Goal: Task Accomplishment & Management: Manage account settings

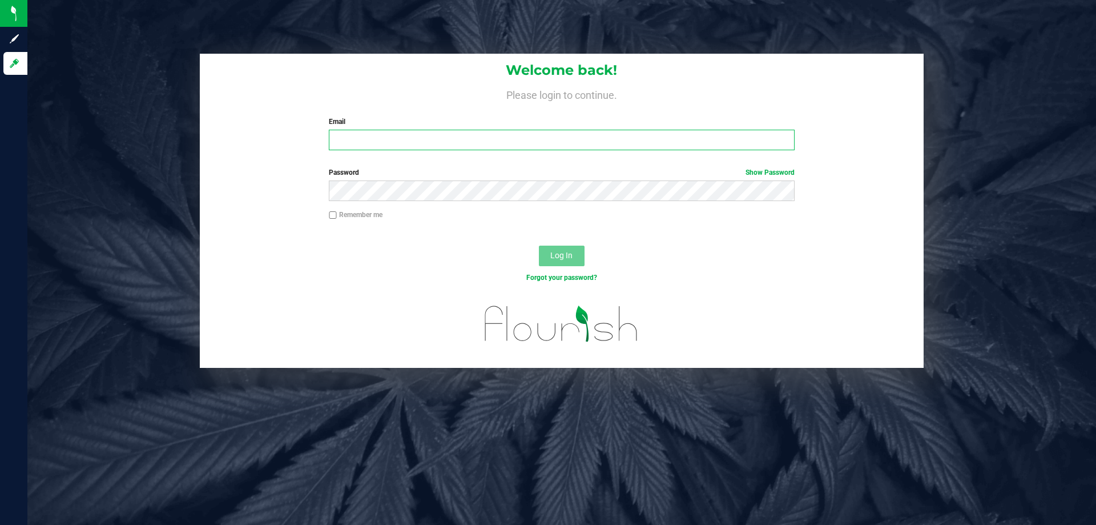
click at [368, 144] on input "Email" at bounding box center [561, 140] width 465 height 21
type input "[EMAIL_ADDRESS][DOMAIN_NAME]"
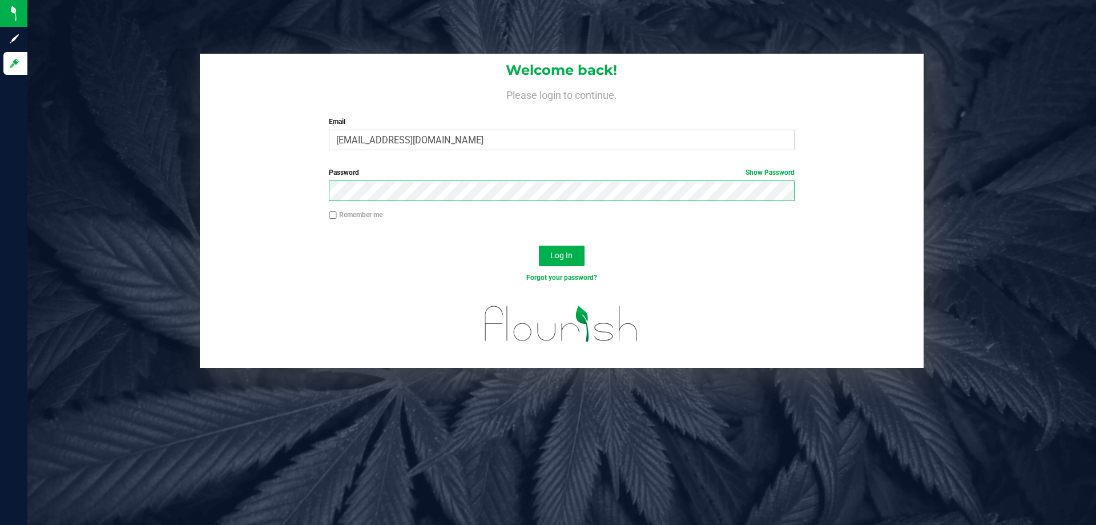
click at [539, 245] on button "Log In" at bounding box center [562, 255] width 46 height 21
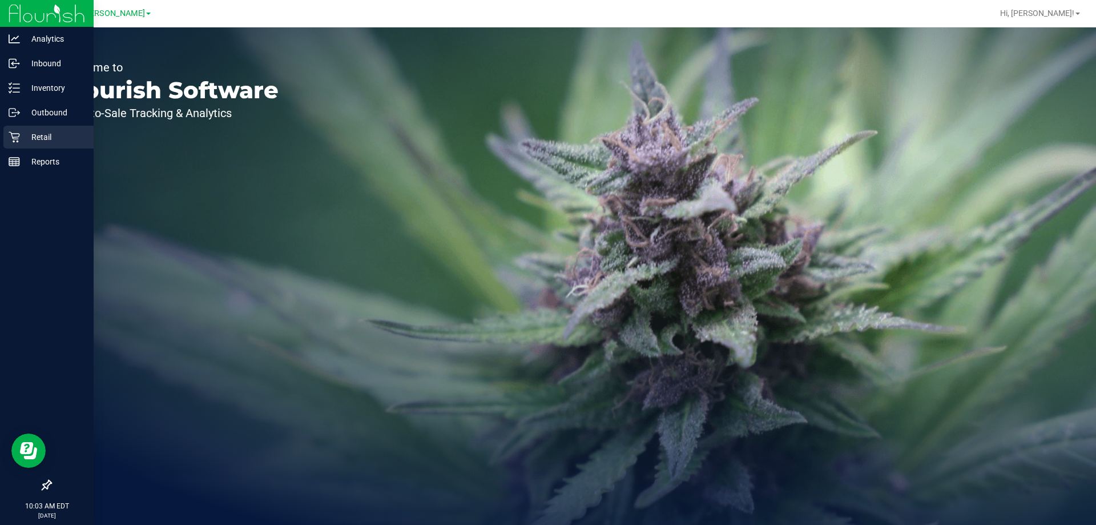
click at [24, 126] on div "Retail" at bounding box center [48, 137] width 90 height 23
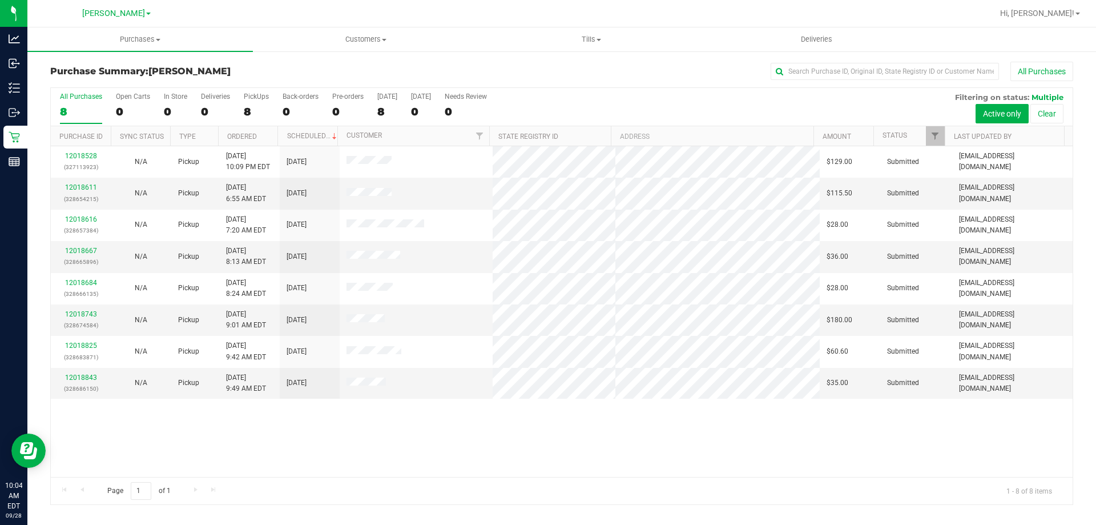
click at [409, 446] on div "12018528 (327113923) N/A Pickup [DATE] 10:09 PM EDT 9/28/2025 $129.00 Submitted…" at bounding box center [562, 311] width 1022 height 331
click at [599, 37] on span "Tills" at bounding box center [591, 39] width 224 height 10
click at [527, 66] on span "Manage tills" at bounding box center [516, 69] width 77 height 10
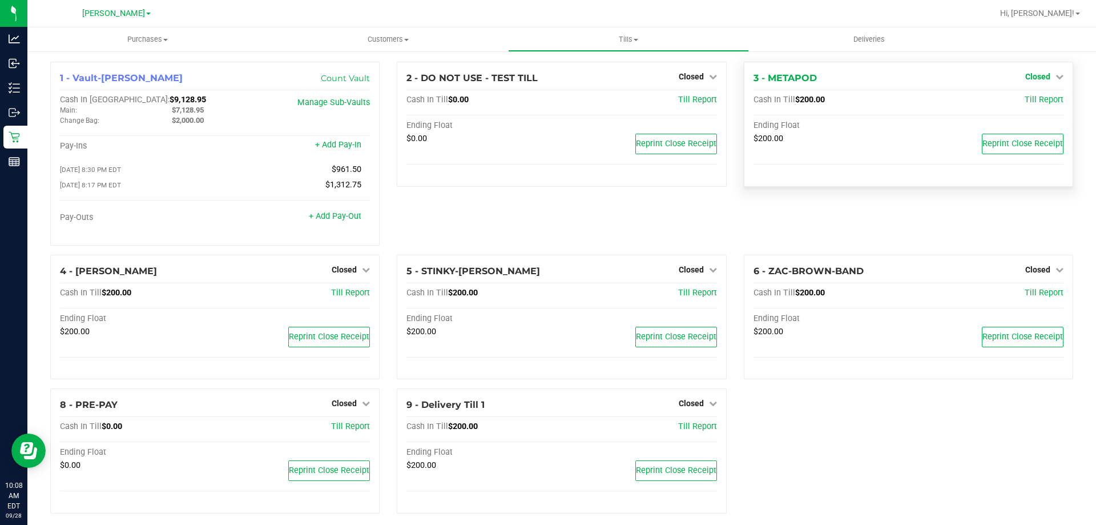
click at [1036, 73] on span "Closed" at bounding box center [1037, 76] width 25 height 9
click at [1024, 100] on link "Open Till" at bounding box center [1037, 100] width 30 height 9
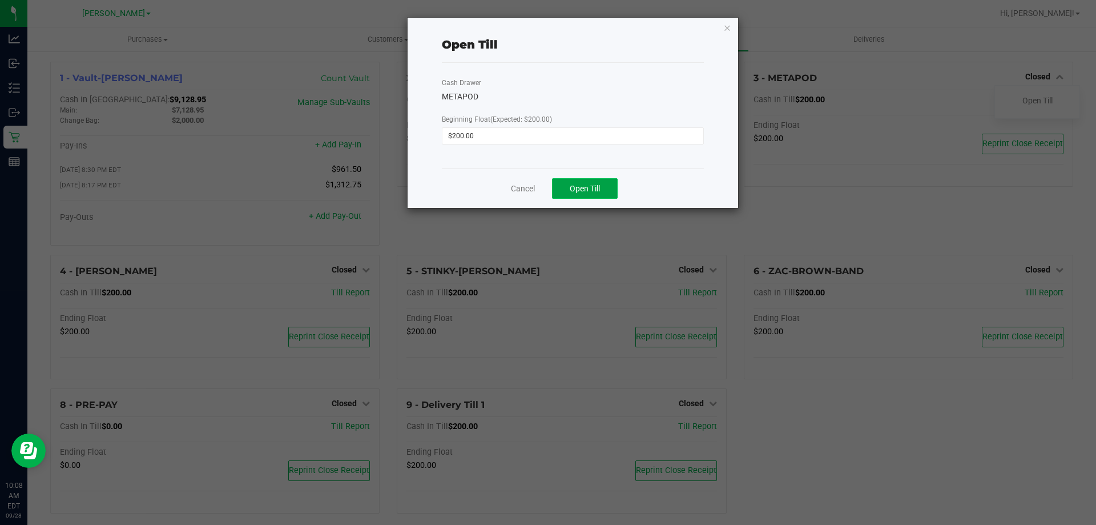
click at [586, 190] on span "Open Till" at bounding box center [585, 188] width 30 height 9
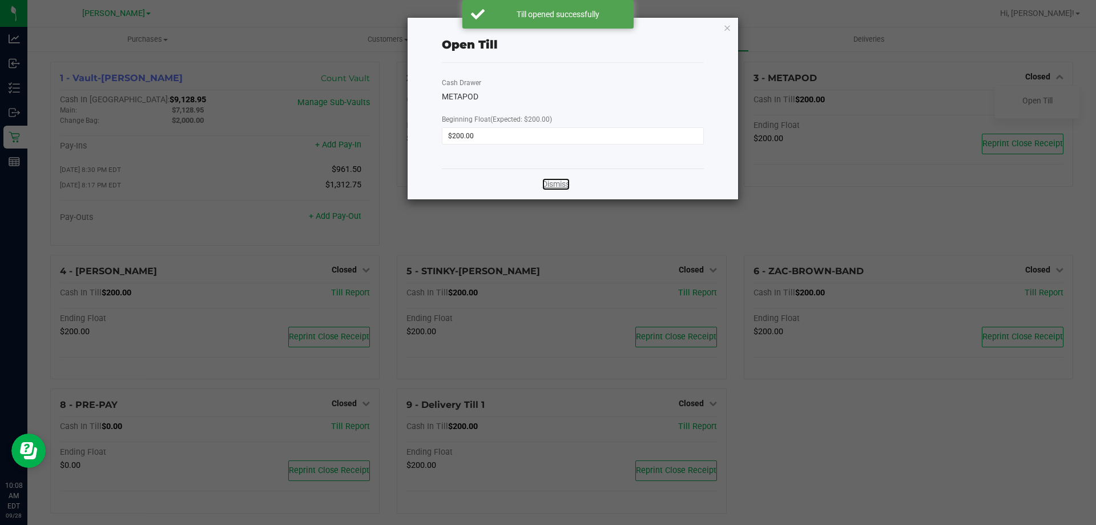
click at [548, 188] on link "Dismiss" at bounding box center [555, 184] width 27 height 12
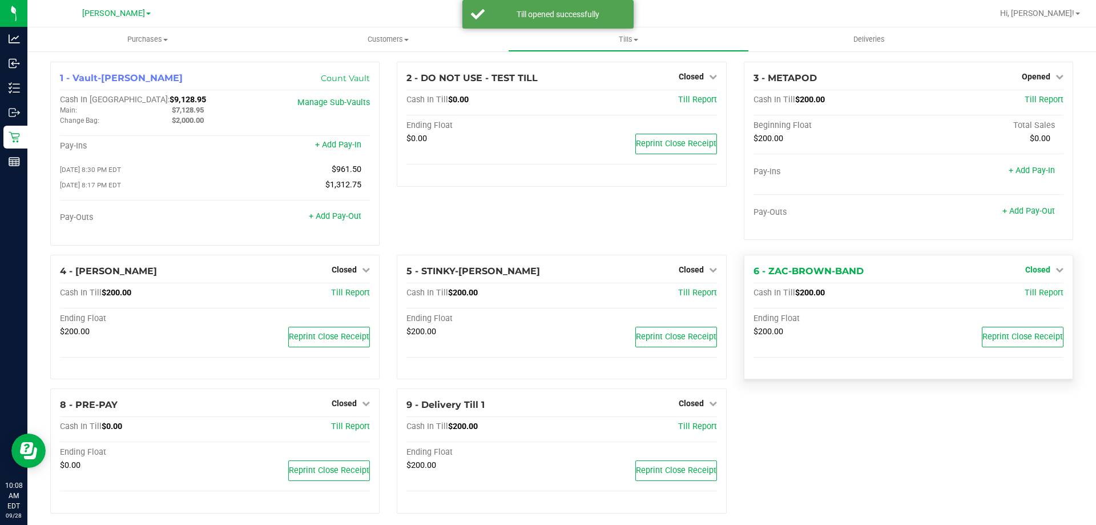
click at [1033, 269] on span "Closed" at bounding box center [1037, 269] width 25 height 9
click at [1022, 297] on link "Open Till" at bounding box center [1037, 292] width 30 height 9
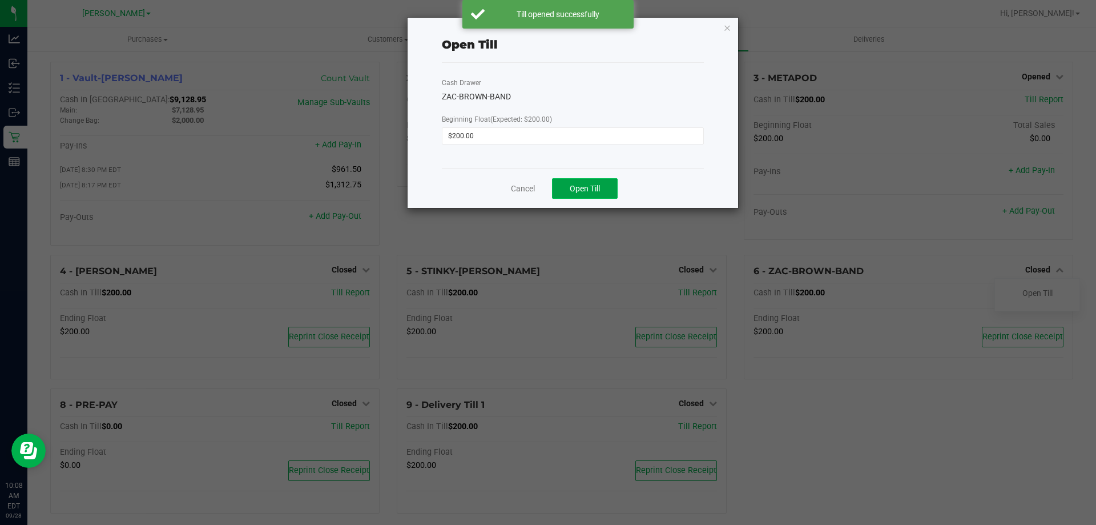
click at [589, 192] on span "Open Till" at bounding box center [585, 188] width 30 height 9
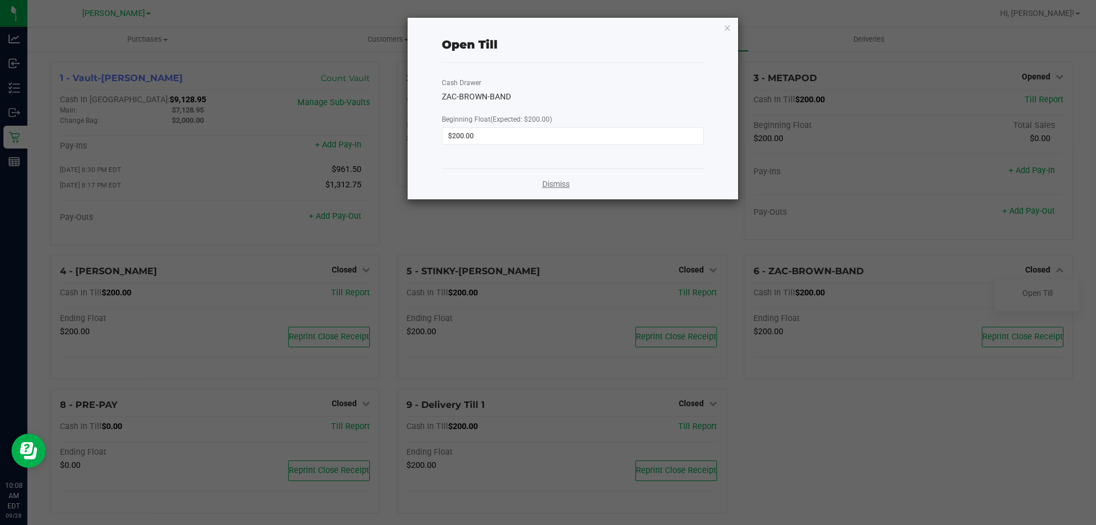
click at [545, 184] on link "Dismiss" at bounding box center [555, 184] width 27 height 12
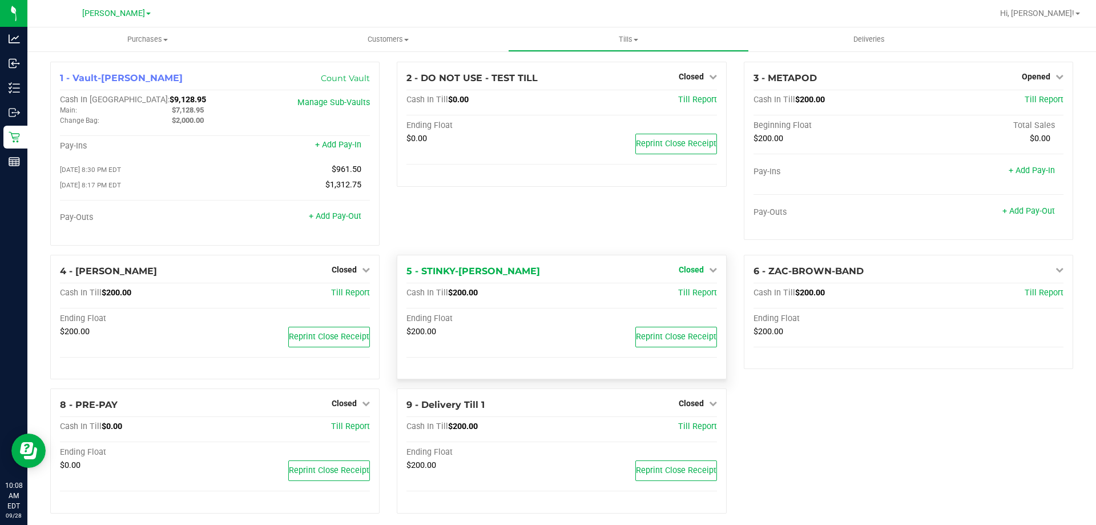
click at [698, 268] on span "Closed" at bounding box center [691, 269] width 25 height 9
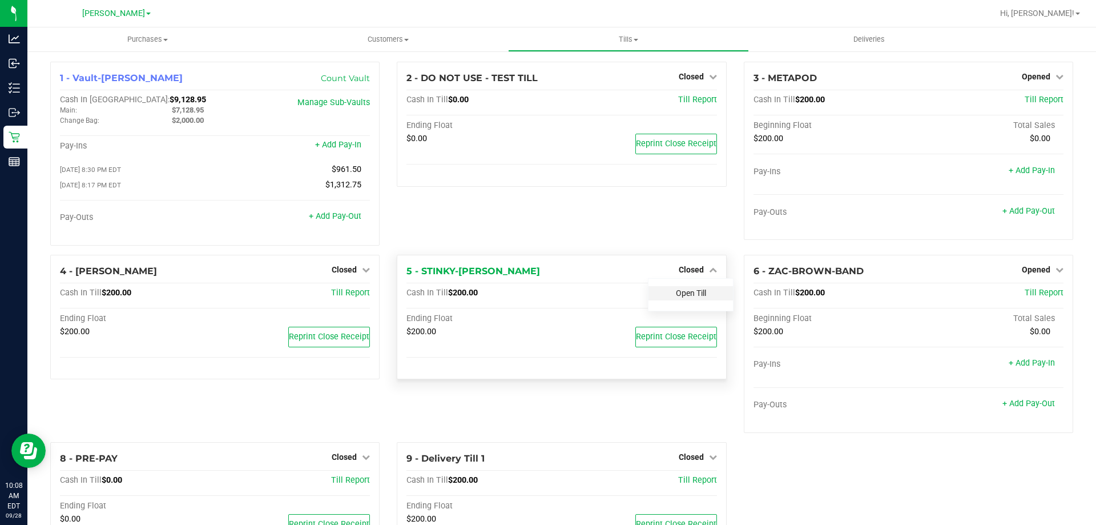
click at [684, 297] on link "Open Till" at bounding box center [691, 292] width 30 height 9
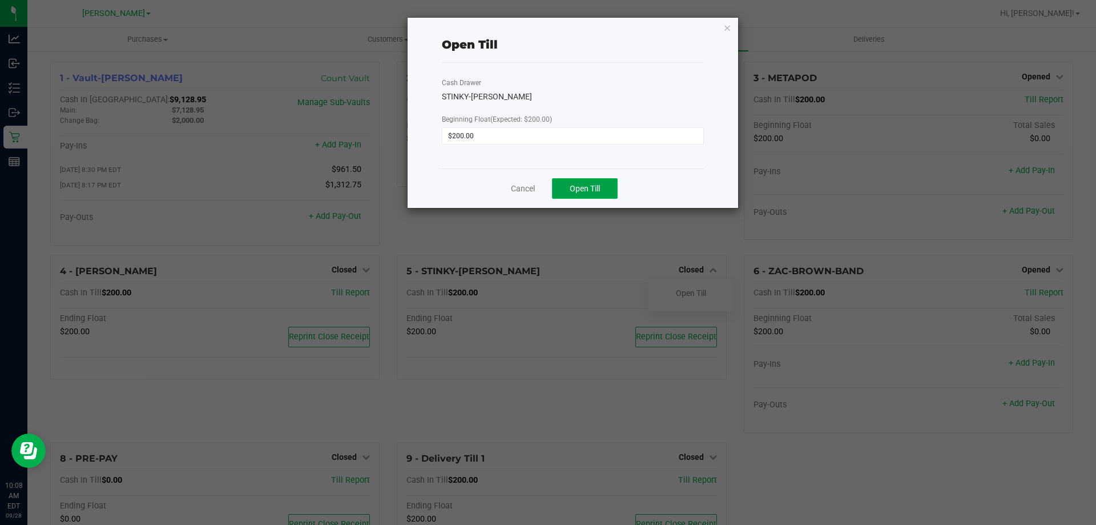
click at [606, 191] on button "Open Till" at bounding box center [585, 188] width 66 height 21
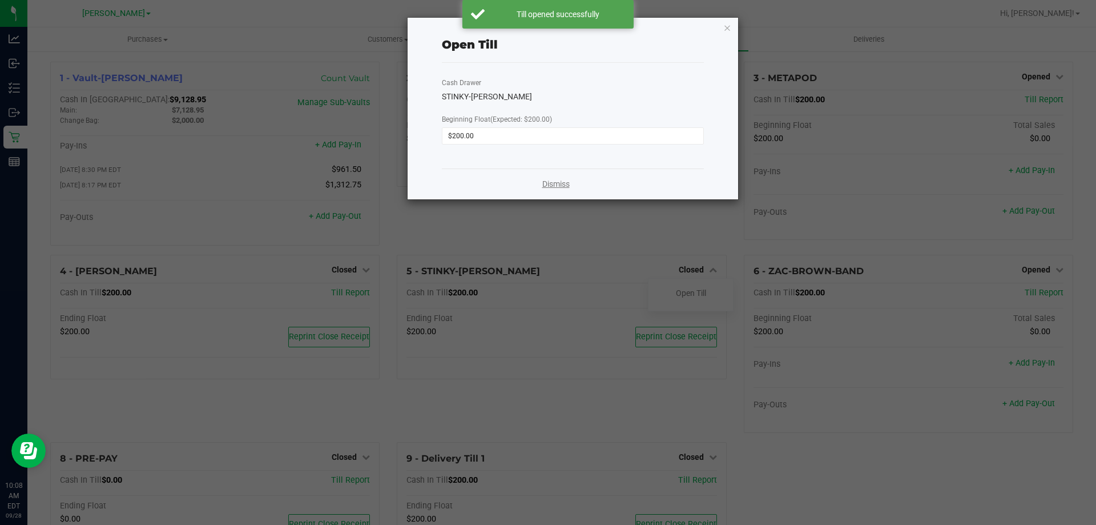
click at [547, 183] on link "Dismiss" at bounding box center [555, 184] width 27 height 12
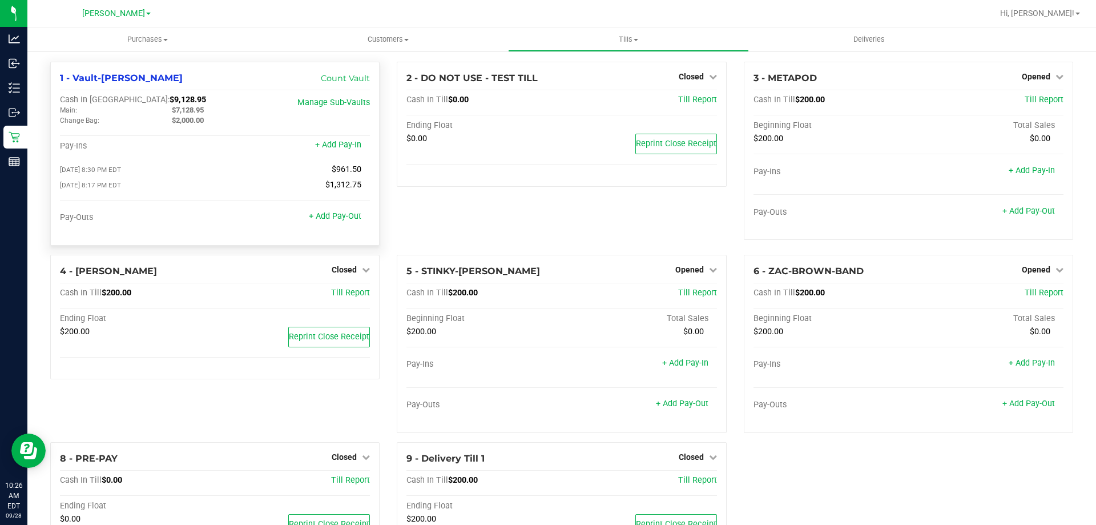
drag, startPoint x: 155, startPoint y: 102, endPoint x: 114, endPoint y: 99, distance: 40.6
click at [114, 99] on div "Cash In Vault: $9,128.95" at bounding box center [163, 100] width 207 height 10
copy span "$9,128.95"
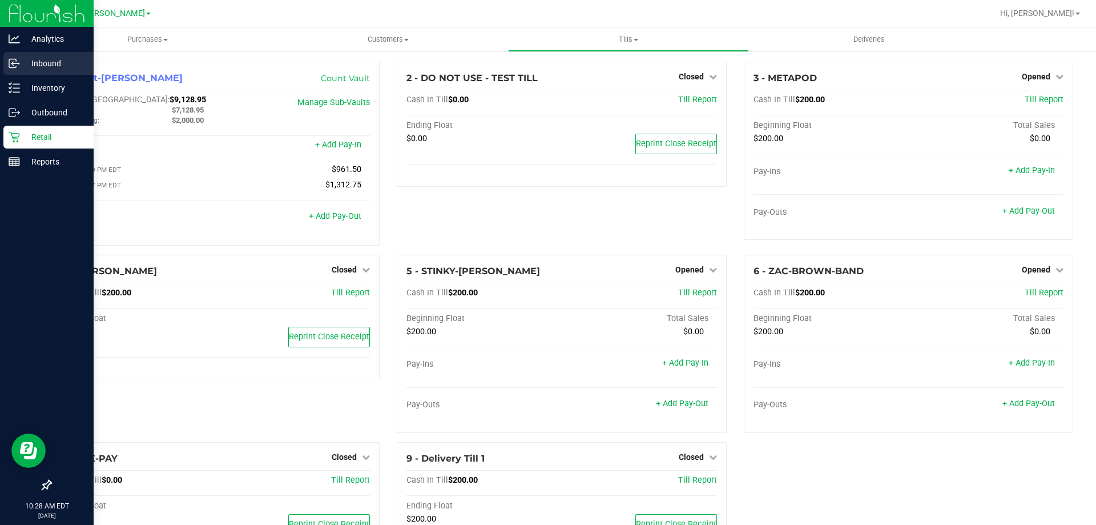
click at [21, 59] on p "Inbound" at bounding box center [54, 64] width 69 height 14
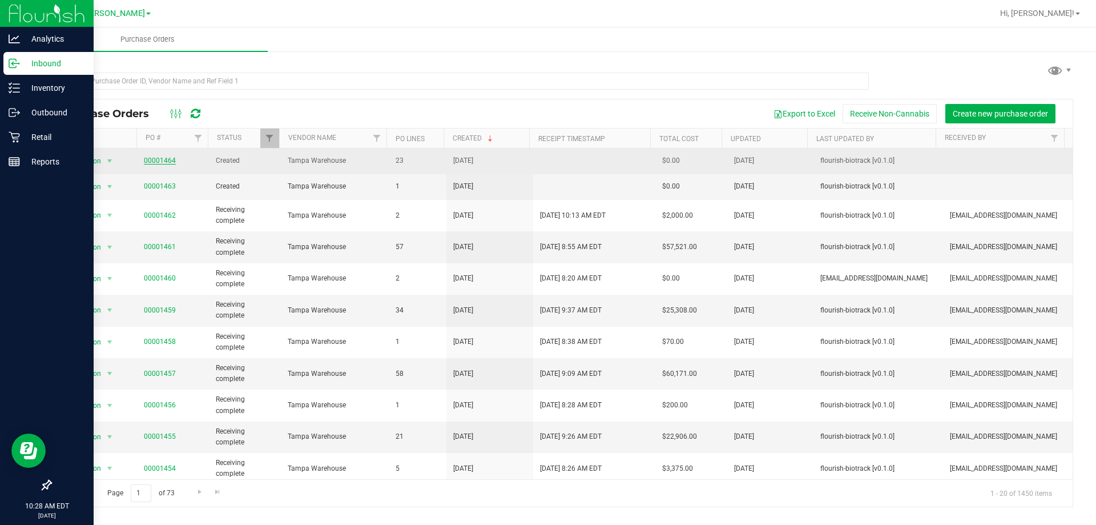
click at [156, 160] on link "00001464" at bounding box center [160, 160] width 32 height 8
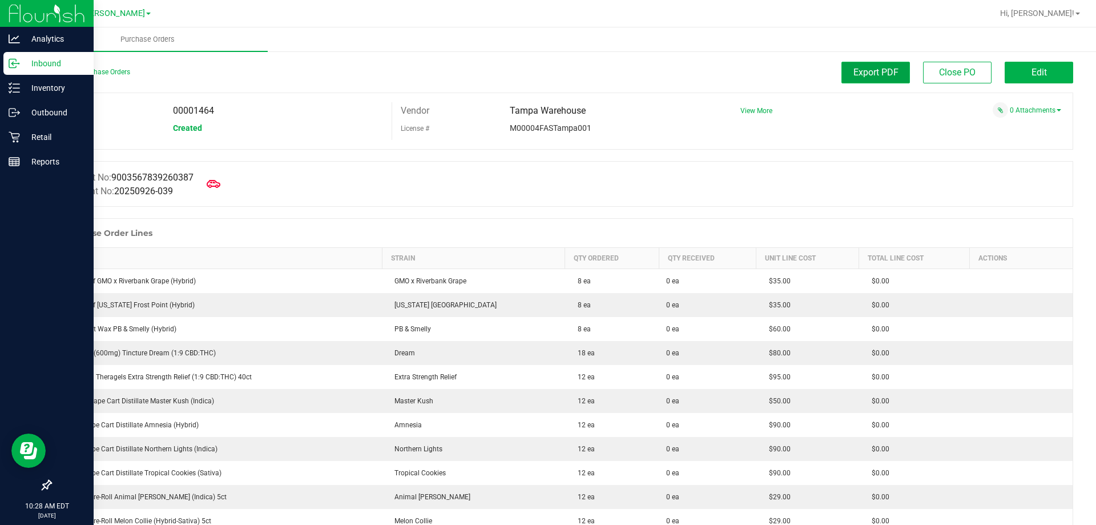
click at [863, 75] on span "Export PDF" at bounding box center [875, 72] width 45 height 11
click at [62, 70] on link "Back to Purchase Orders" at bounding box center [90, 72] width 80 height 8
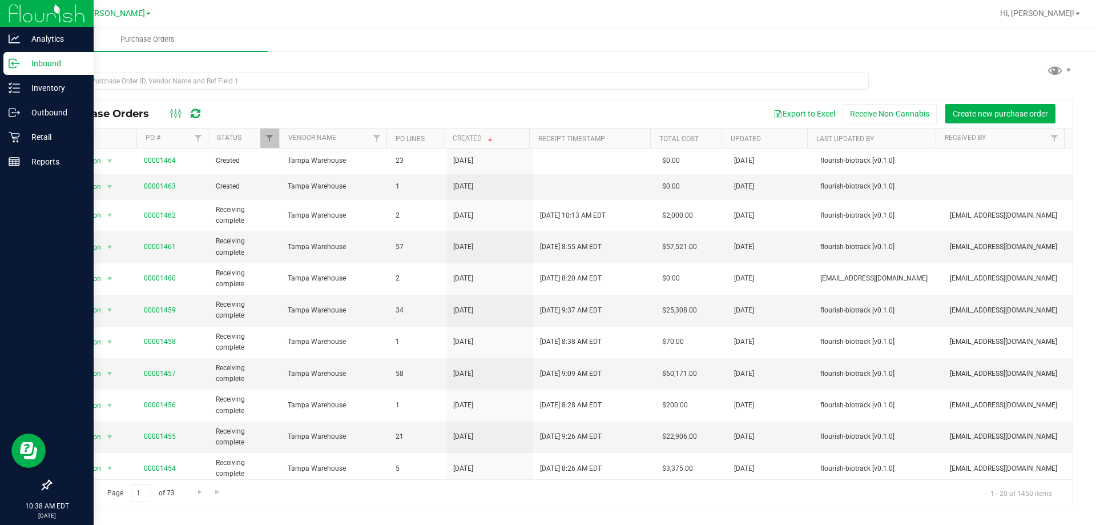
click at [37, 27] on div at bounding box center [47, 13] width 94 height 27
click at [38, 40] on p "Analytics" at bounding box center [54, 39] width 69 height 14
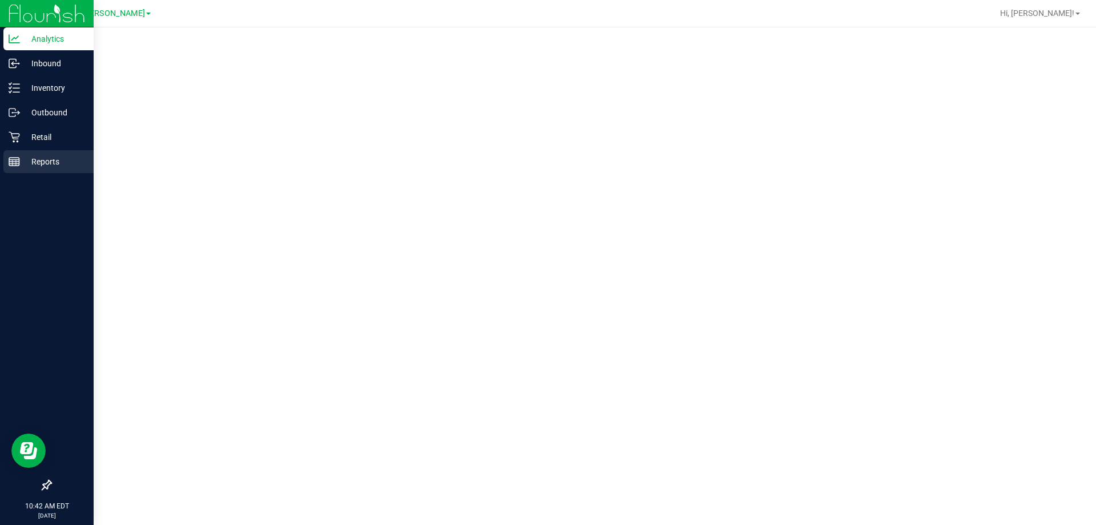
click at [53, 162] on p "Reports" at bounding box center [54, 162] width 69 height 14
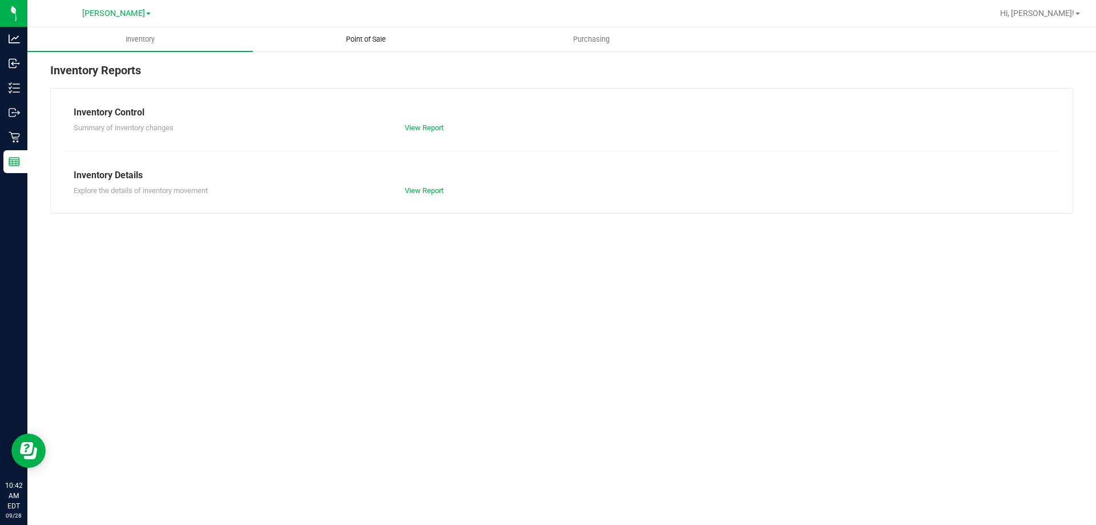
click at [371, 38] on span "Point of Sale" at bounding box center [366, 39] width 71 height 10
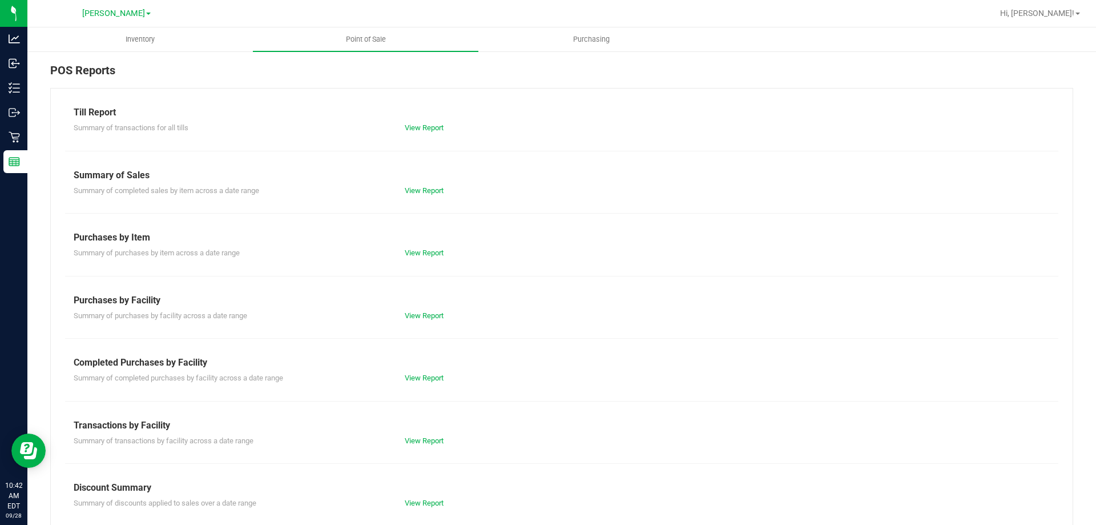
click at [445, 314] on div "View Report" at bounding box center [479, 315] width 166 height 11
click at [432, 314] on link "View Report" at bounding box center [424, 315] width 39 height 9
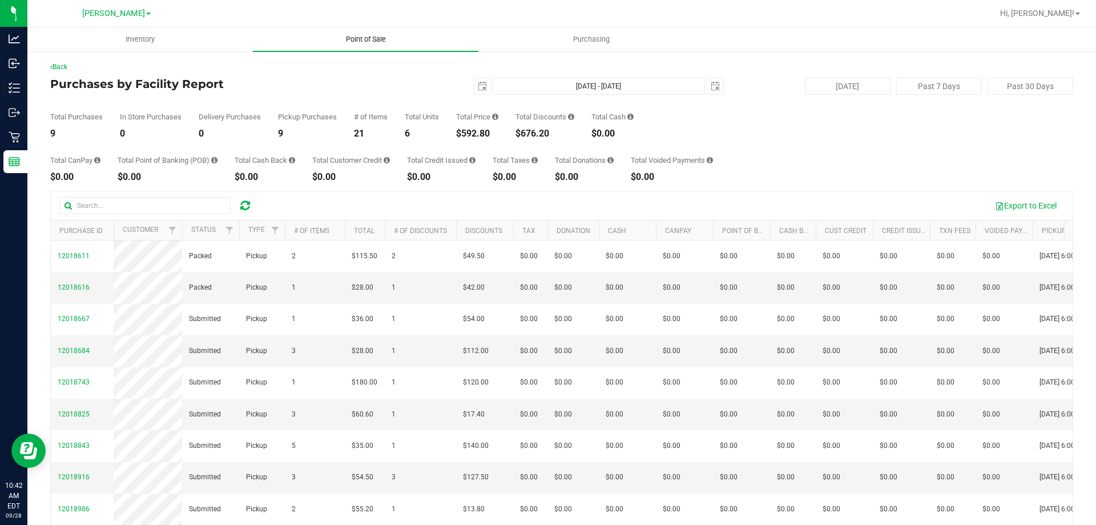
click at [378, 34] on uib-tab-heading "Point of Sale" at bounding box center [365, 39] width 225 height 24
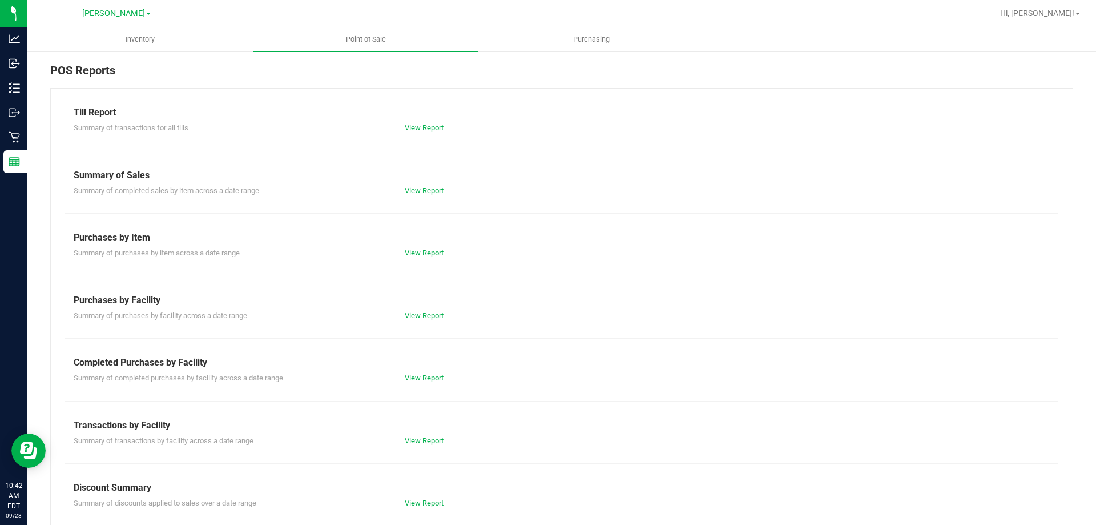
click at [430, 193] on link "View Report" at bounding box center [424, 190] width 39 height 9
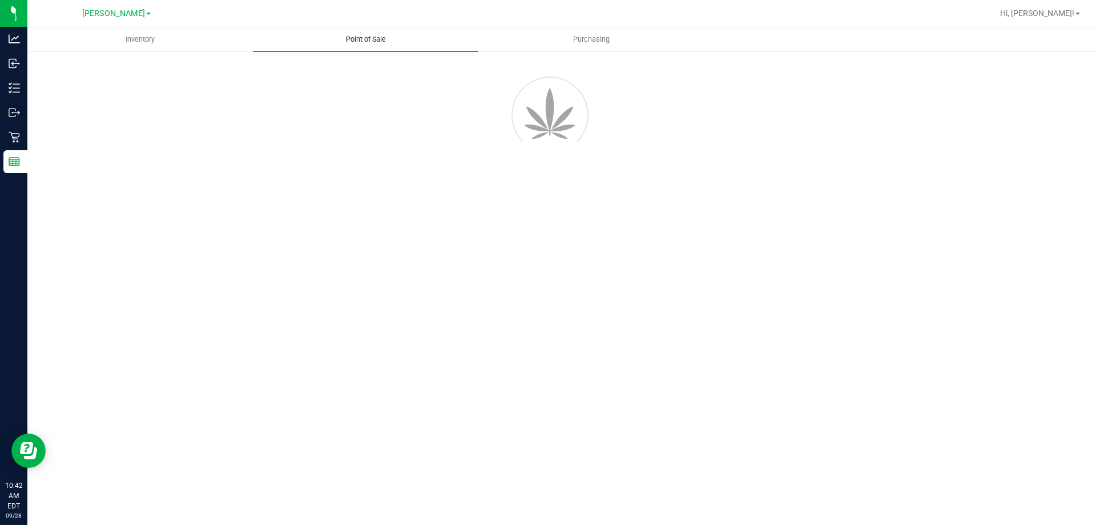
click at [366, 43] on span "Point of Sale" at bounding box center [366, 39] width 71 height 10
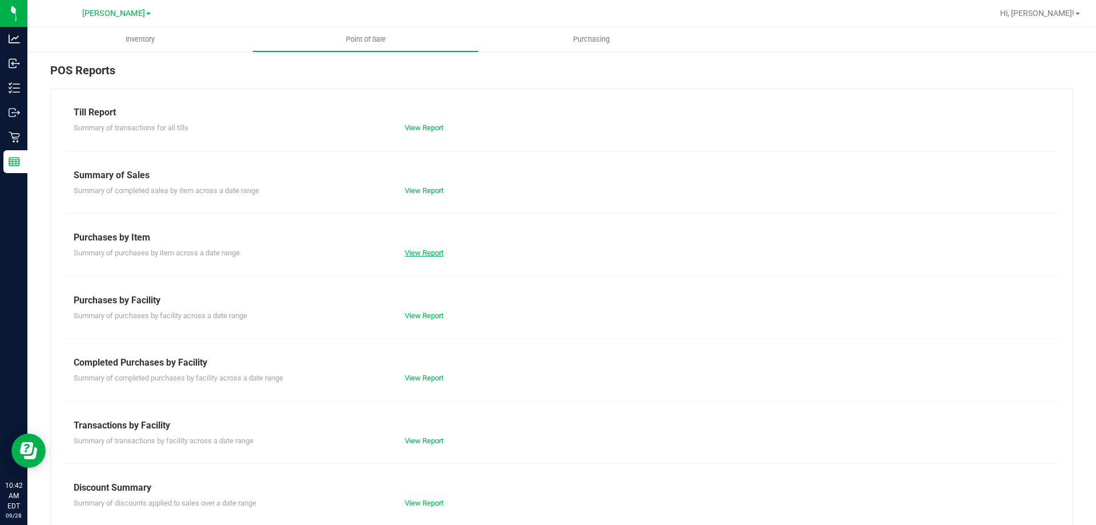
click at [428, 250] on link "View Report" at bounding box center [424, 252] width 39 height 9
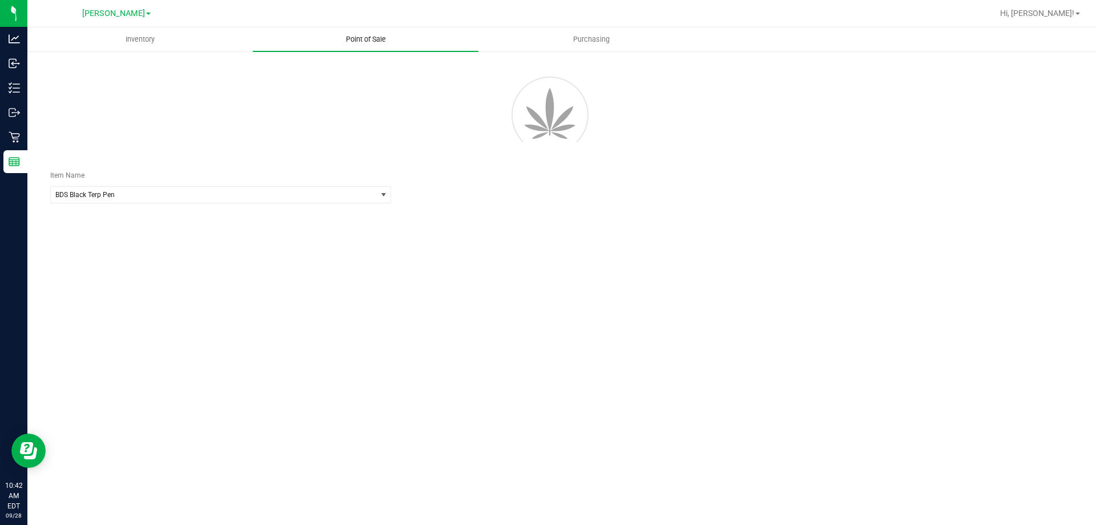
click at [367, 43] on span "Point of Sale" at bounding box center [366, 39] width 71 height 10
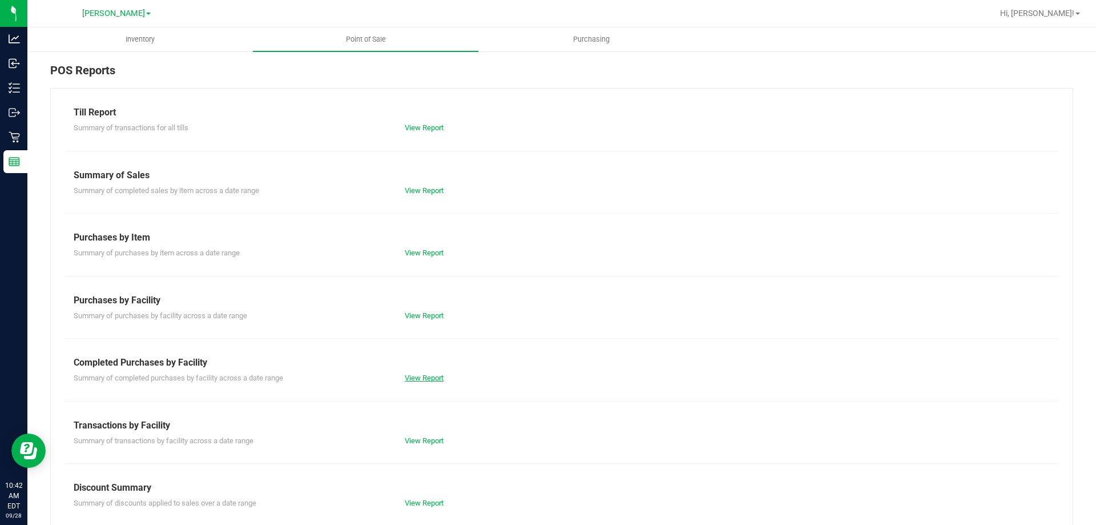
click at [412, 377] on link "View Report" at bounding box center [424, 377] width 39 height 9
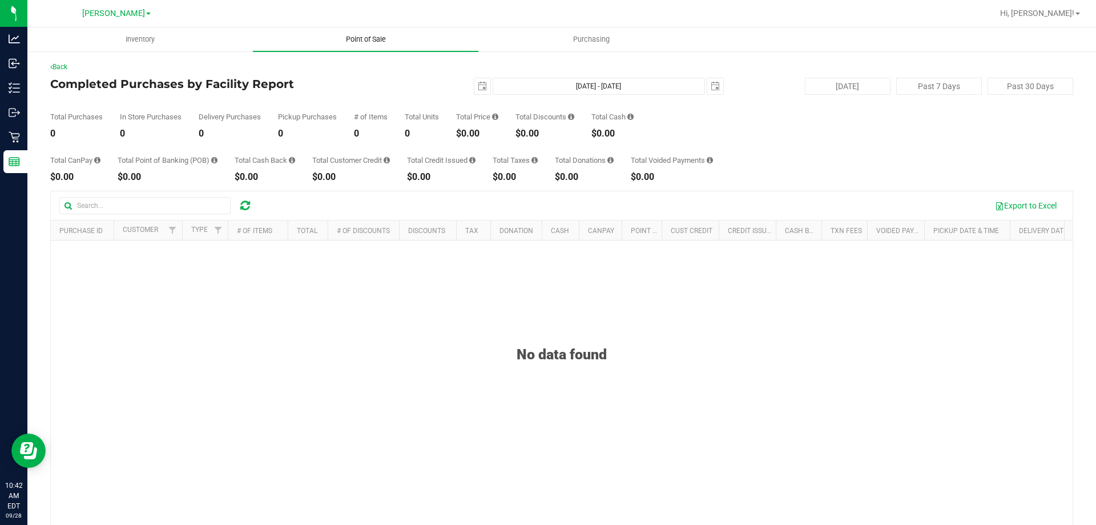
click at [365, 37] on span "Point of Sale" at bounding box center [366, 39] width 71 height 10
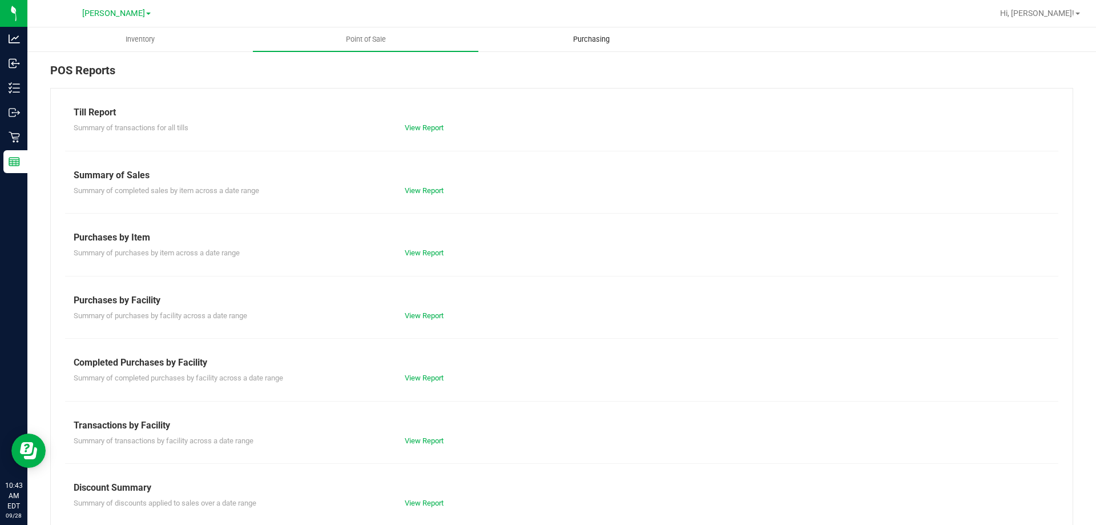
click at [587, 38] on span "Purchasing" at bounding box center [591, 39] width 67 height 10
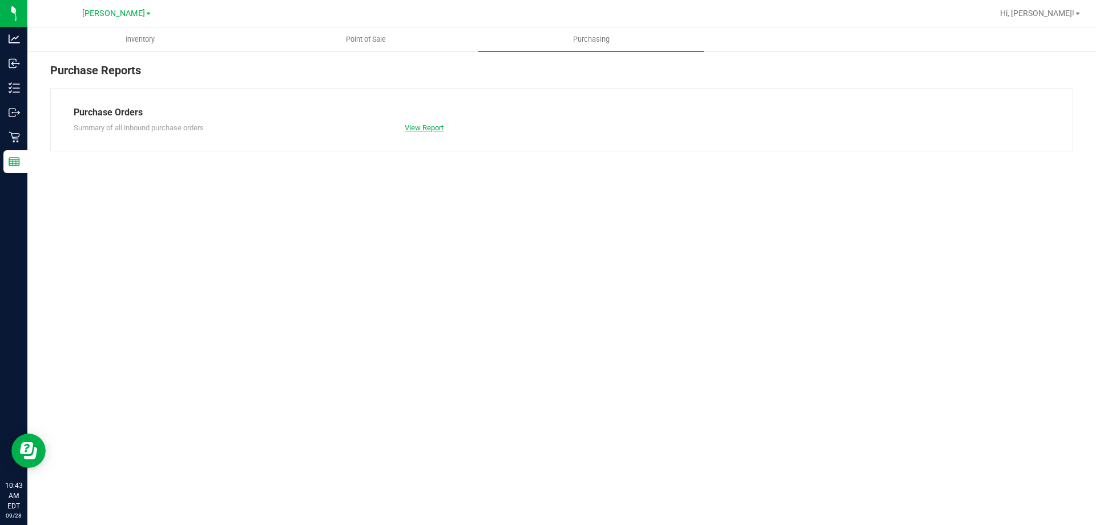
click at [428, 128] on link "View Report" at bounding box center [424, 127] width 39 height 9
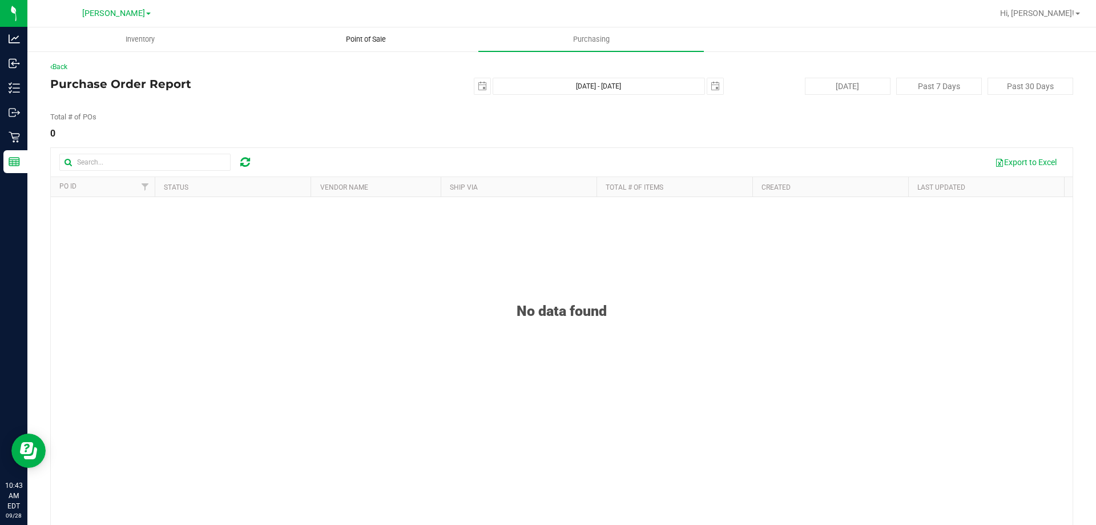
click at [372, 36] on span "Point of Sale" at bounding box center [366, 39] width 71 height 10
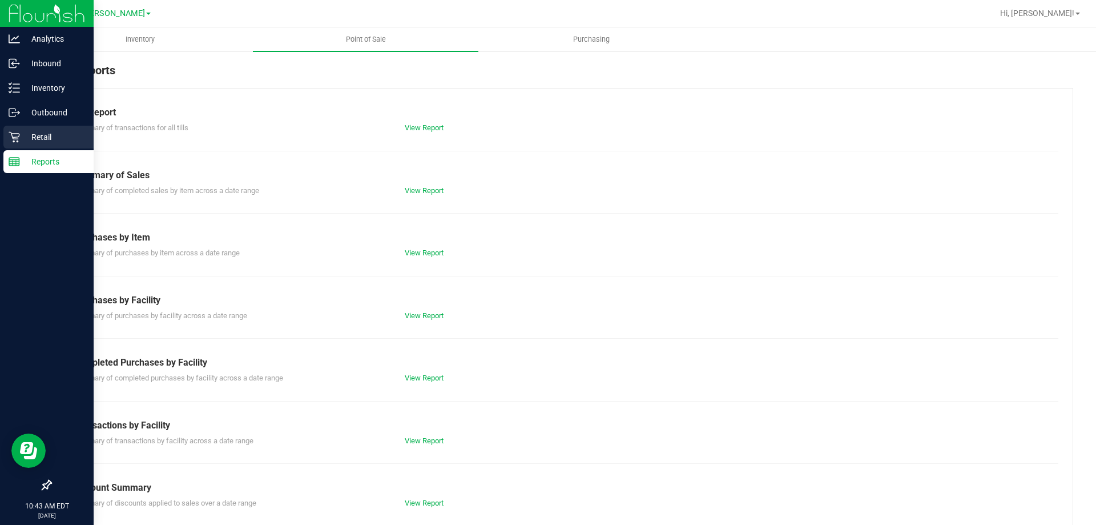
click at [30, 133] on p "Retail" at bounding box center [54, 137] width 69 height 14
